Goal: Navigation & Orientation: Find specific page/section

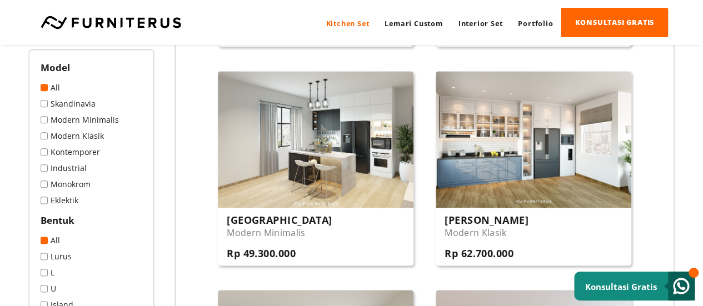
scroll to position [611, 0]
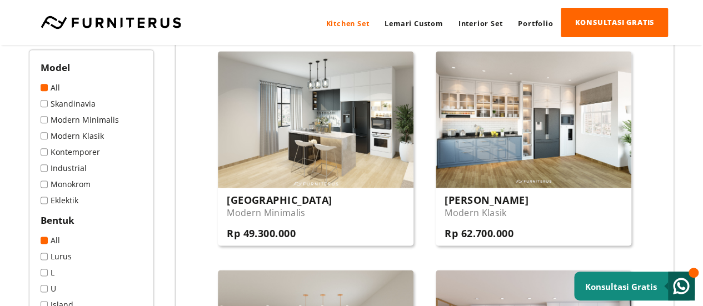
click at [51, 119] on link "Modern Minimalis" at bounding box center [92, 120] width 102 height 11
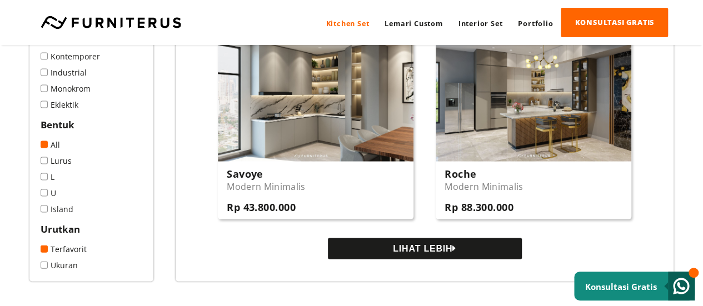
scroll to position [1112, 0]
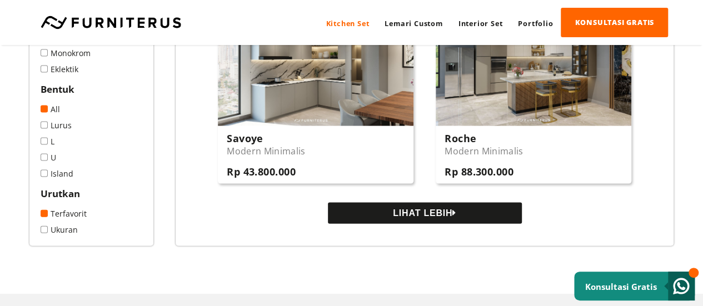
click at [359, 217] on button "LIHAT LEBIH" at bounding box center [425, 213] width 194 height 21
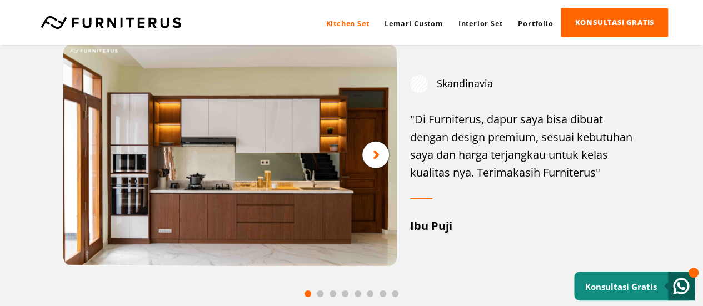
scroll to position [1612, 0]
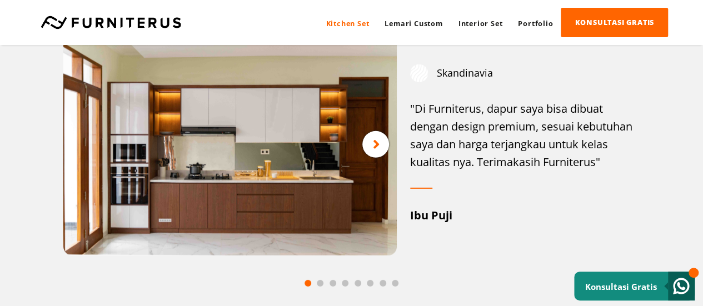
click at [373, 145] on icon at bounding box center [376, 145] width 7 height 14
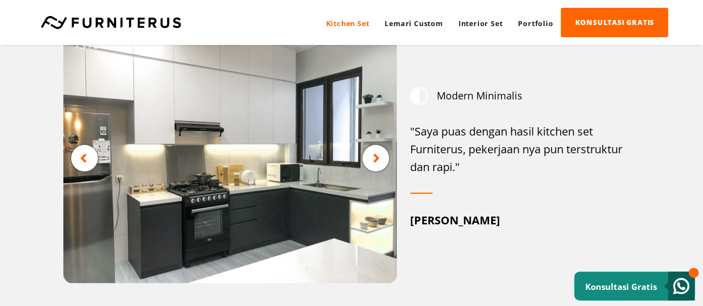
click at [373, 162] on icon at bounding box center [376, 159] width 7 height 14
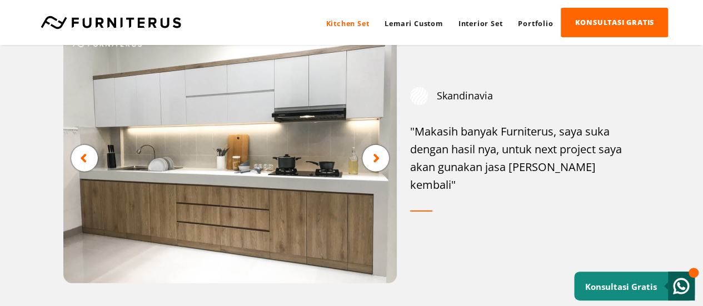
click at [373, 162] on icon at bounding box center [376, 159] width 7 height 14
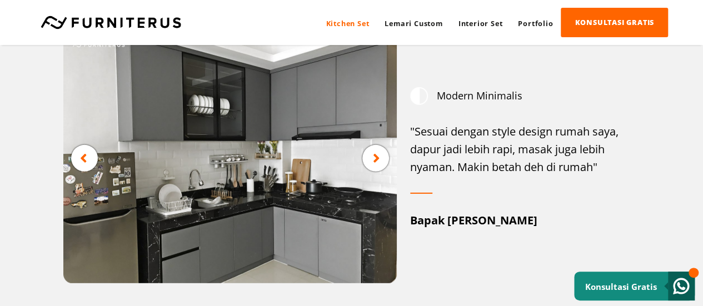
click at [373, 162] on icon at bounding box center [376, 159] width 7 height 14
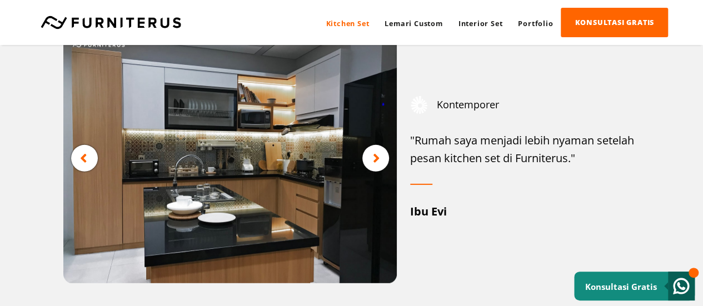
click at [373, 162] on icon at bounding box center [376, 159] width 7 height 14
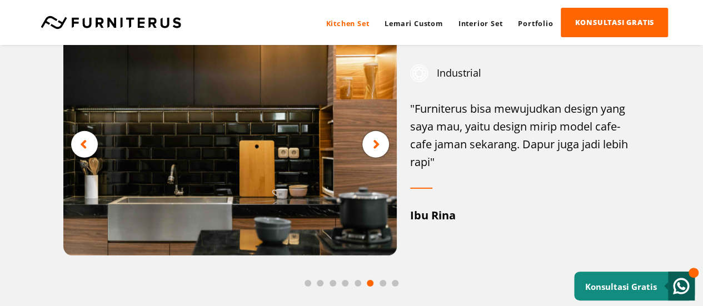
click at [373, 158] on div at bounding box center [375, 144] width 27 height 27
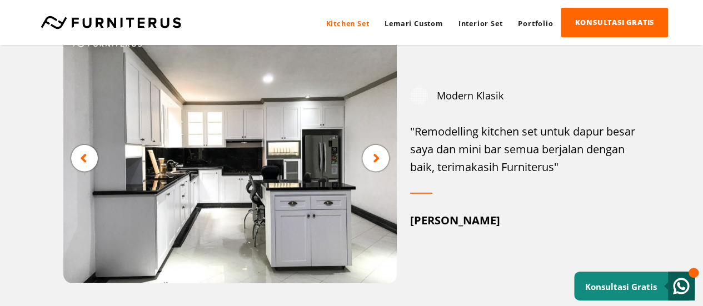
click at [44, 88] on div "Contoh Hasil Pembuatan" at bounding box center [351, 154] width 703 height 364
click at [350, 22] on link "Kitchen Set" at bounding box center [347, 23] width 59 height 30
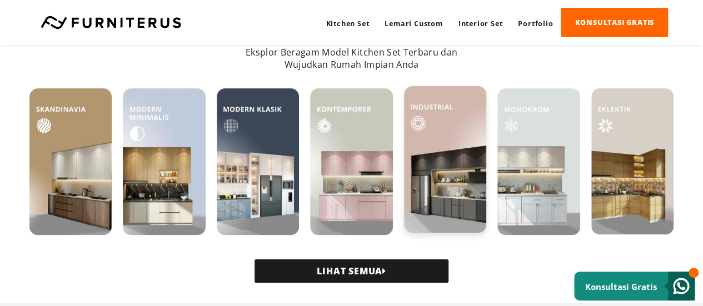
scroll to position [278, 0]
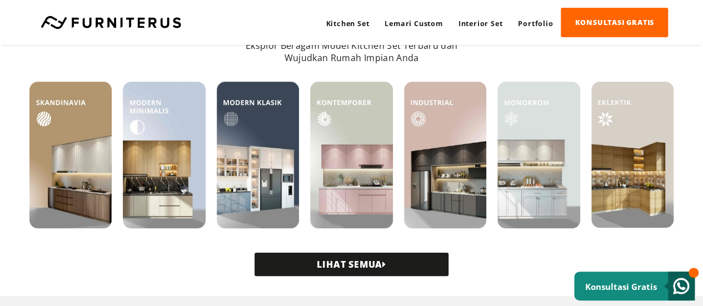
click at [322, 270] on link "LIHAT SEMUA" at bounding box center [352, 264] width 194 height 23
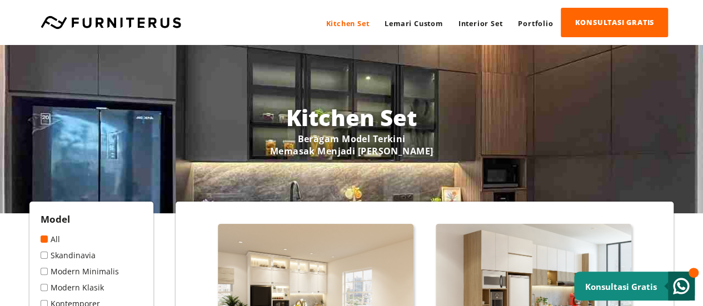
click at [252, 21] on div "Kitchen Set Lemari Custom Interior Set Portfolio KONSULTASI GRATIS Kitchen Set …" at bounding box center [351, 22] width 633 height 29
